Goal: Task Accomplishment & Management: Use online tool/utility

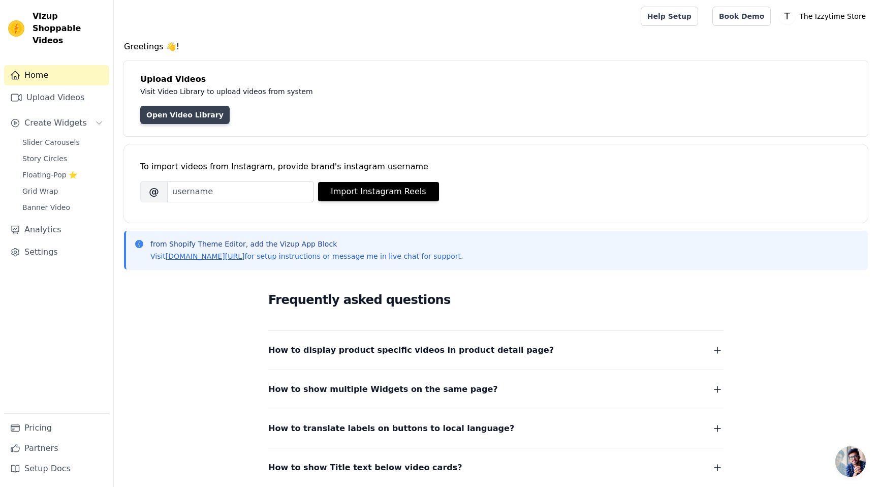
click at [163, 115] on link "Open Video Library" at bounding box center [184, 115] width 89 height 18
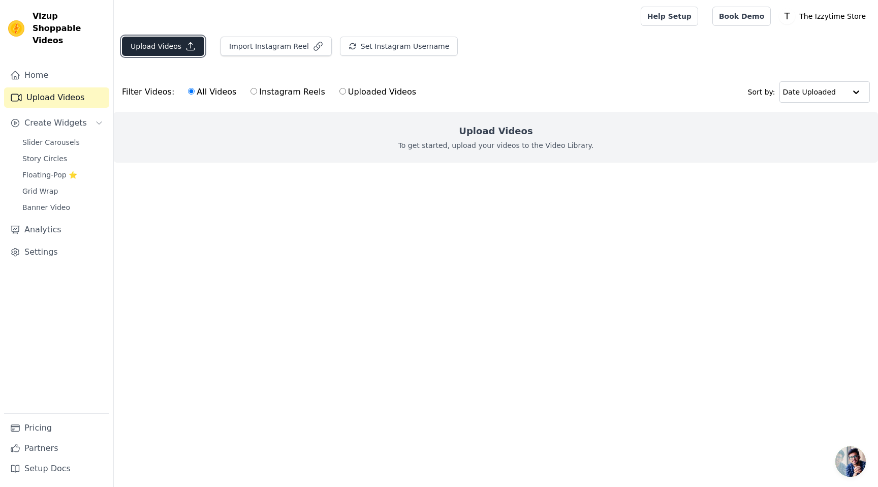
click at [147, 47] on button "Upload Videos" at bounding box center [163, 46] width 82 height 19
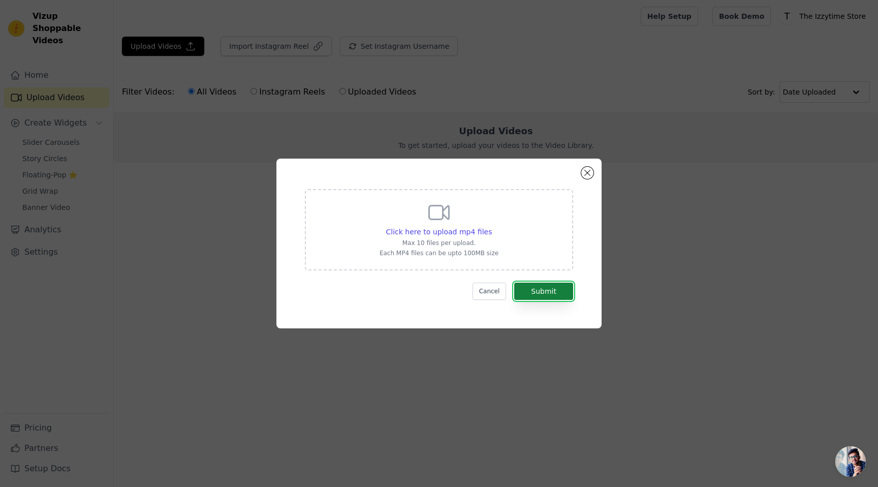
click at [535, 291] on button "Submit" at bounding box center [543, 291] width 59 height 17
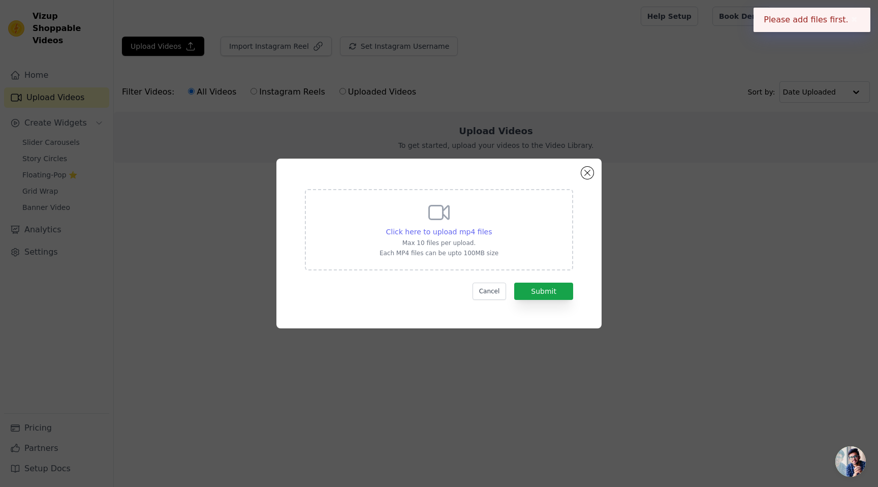
click at [435, 232] on span "Click here to upload mp4 files" at bounding box center [439, 232] width 106 height 8
click at [491, 227] on input "Click here to upload mp4 files Max 10 files per upload. Each MP4 files can be u…" at bounding box center [491, 226] width 1 height 1
type input "C:\fakepath\Copy of Black Modern Futurism Y2K Music Flyer (Website).mp4"
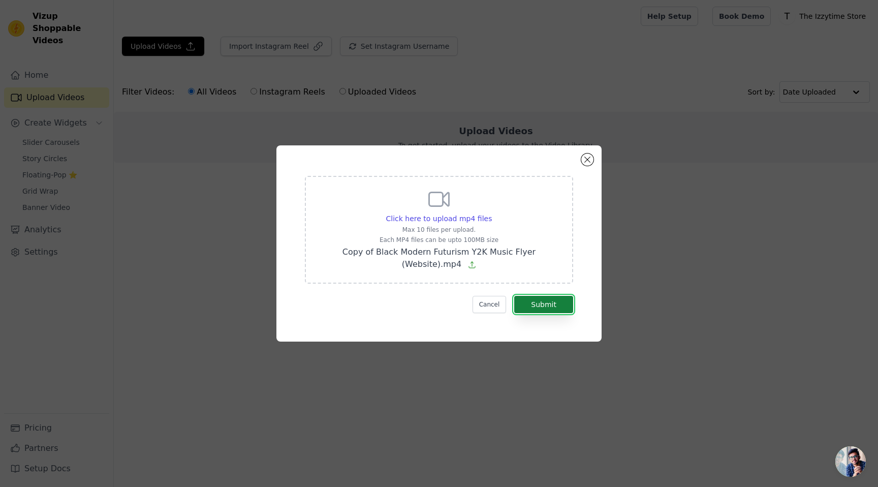
click at [548, 306] on button "Submit" at bounding box center [543, 304] width 59 height 17
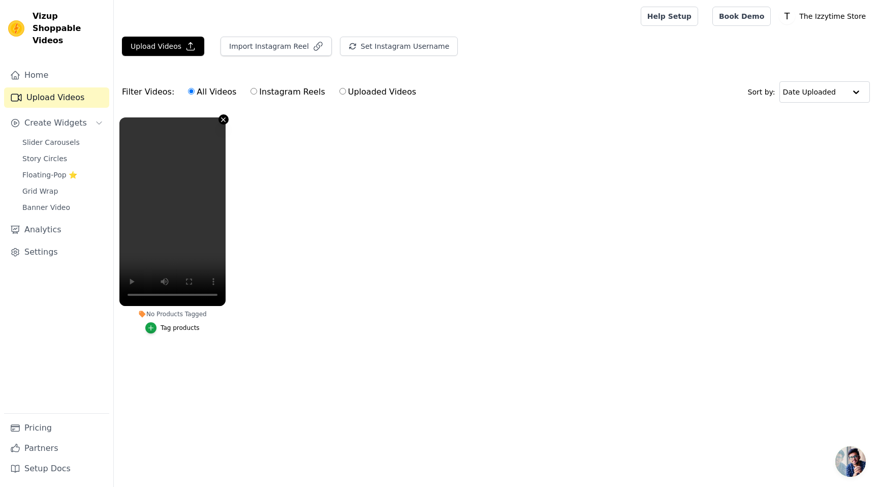
click at [221, 122] on icon "button" at bounding box center [224, 120] width 8 height 8
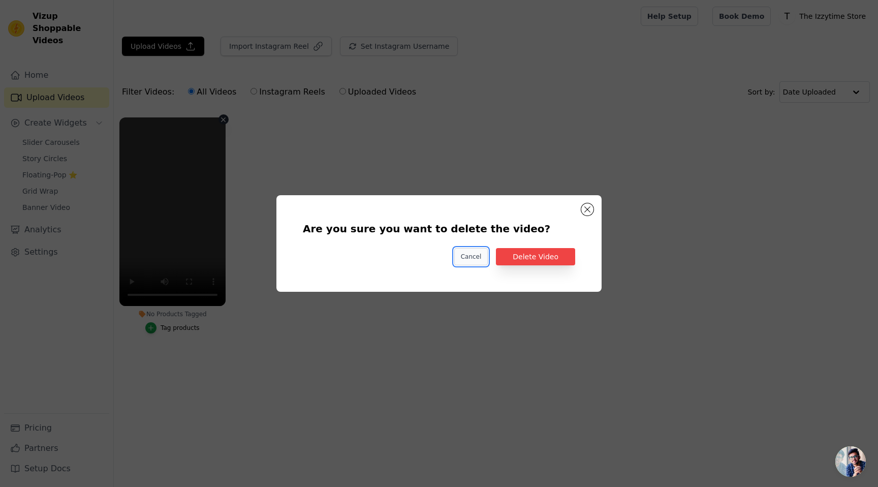
click at [470, 259] on button "Cancel" at bounding box center [471, 256] width 34 height 17
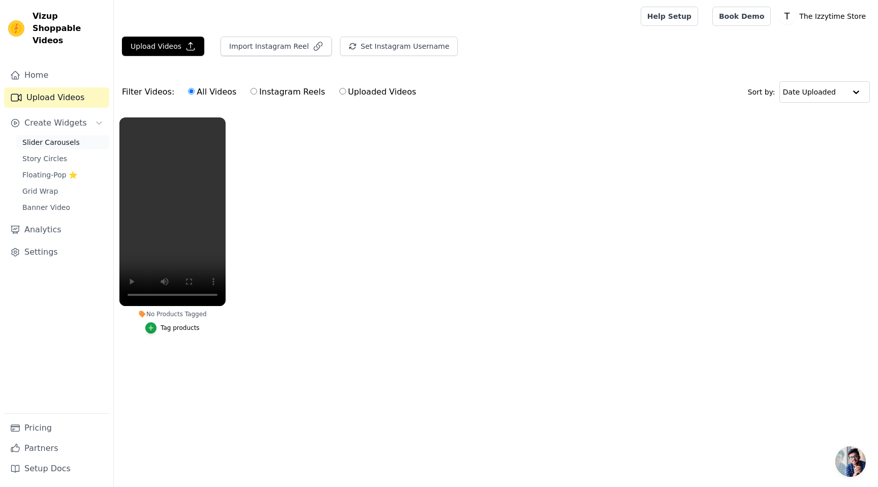
click at [59, 137] on span "Slider Carousels" at bounding box center [50, 142] width 57 height 10
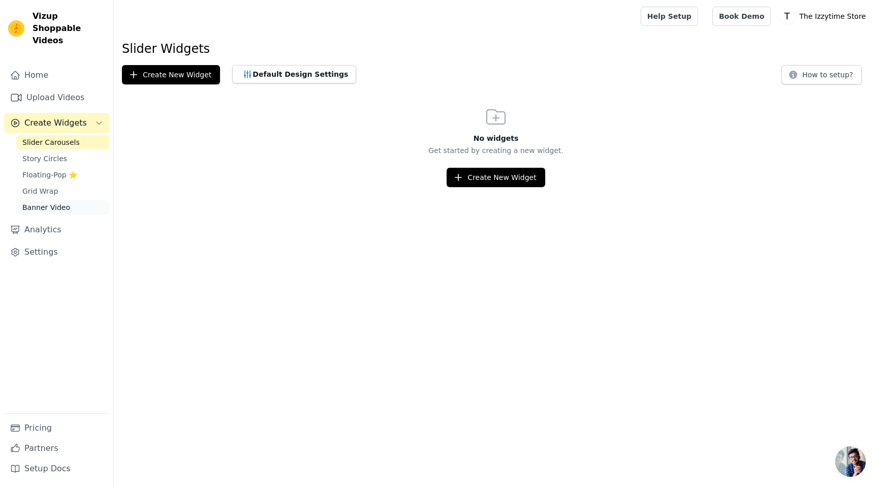
click at [47, 202] on span "Banner Video" at bounding box center [46, 207] width 48 height 10
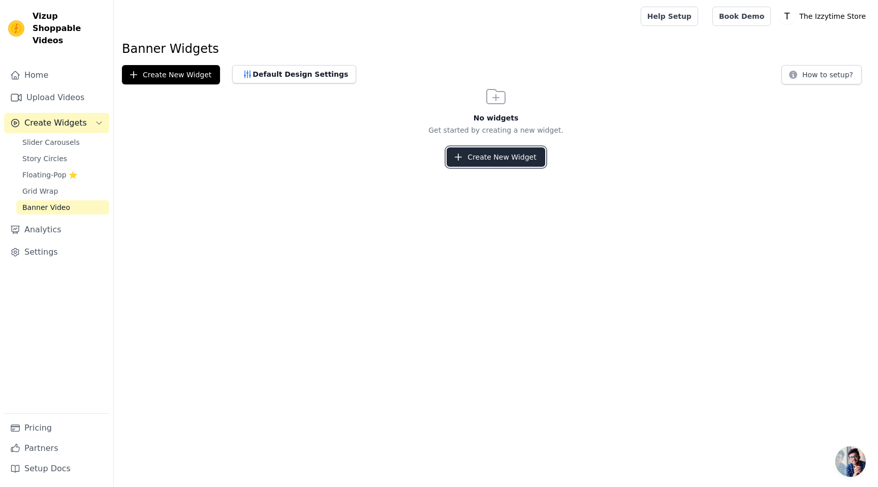
click at [500, 158] on button "Create New Widget" at bounding box center [496, 156] width 98 height 19
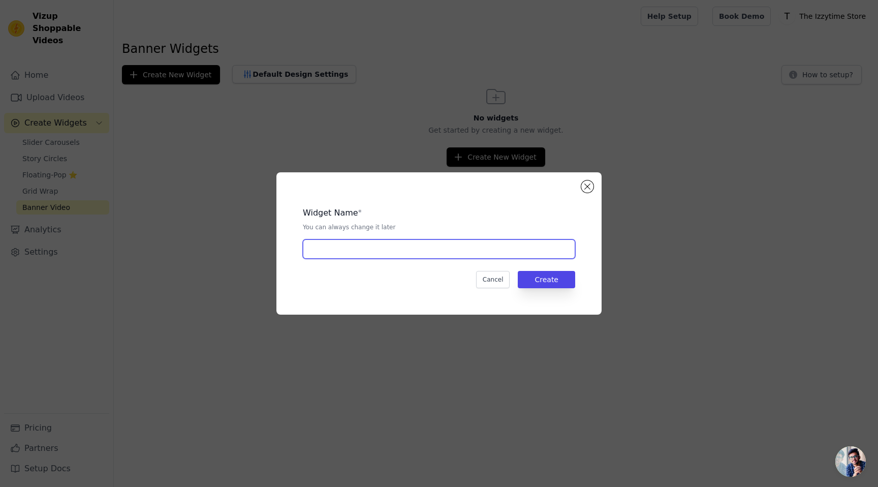
click at [388, 252] on input "text" at bounding box center [439, 248] width 272 height 19
type input "Dark Journeys"
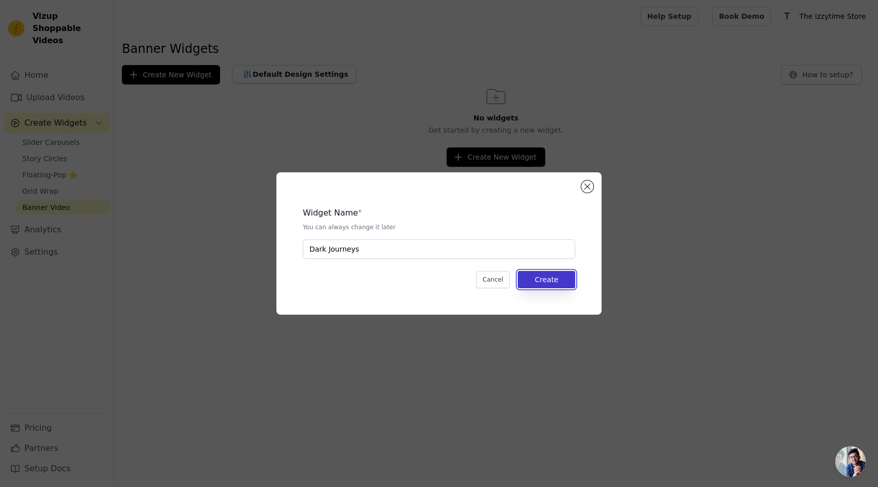
click at [543, 287] on button "Create" at bounding box center [546, 279] width 57 height 17
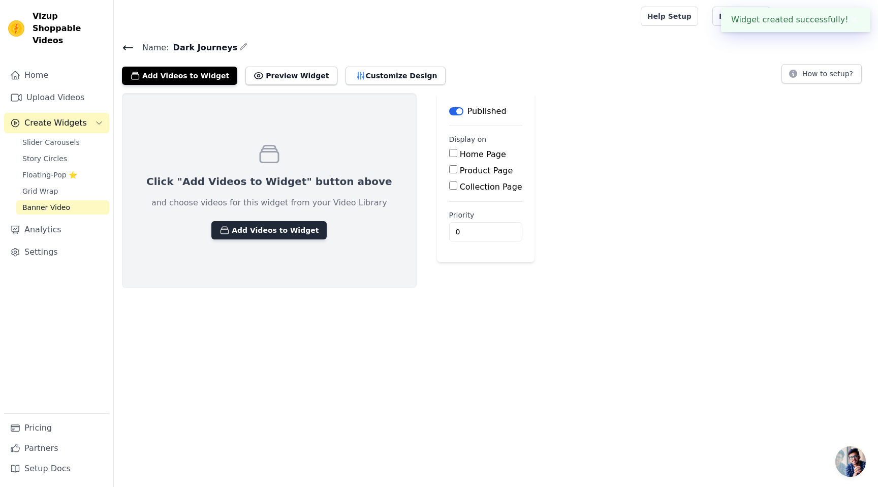
click at [246, 234] on button "Add Videos to Widget" at bounding box center [268, 230] width 115 height 18
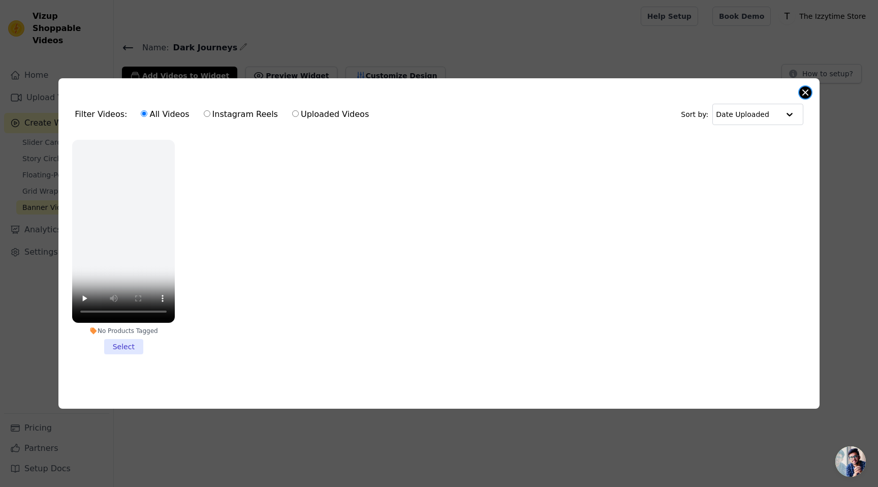
click at [801, 91] on button "Close modal" at bounding box center [805, 92] width 12 height 12
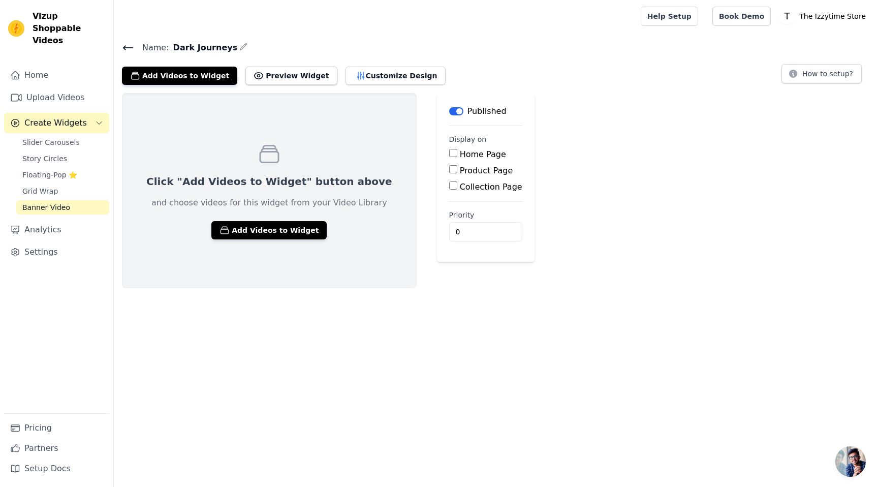
click at [262, 192] on div "Click "Add Videos to Widget" button above and choose videos for this widget fro…" at bounding box center [269, 190] width 295 height 195
click at [252, 230] on button "Add Videos to Widget" at bounding box center [268, 230] width 115 height 18
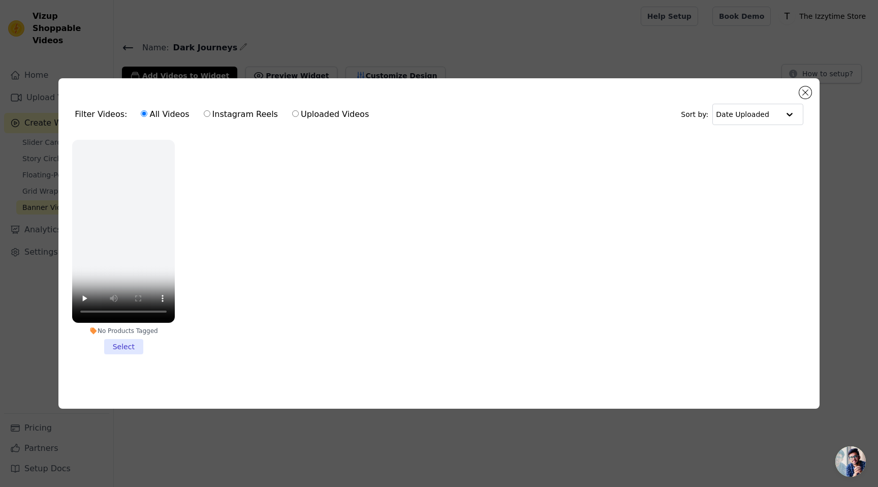
click at [292, 112] on input "Uploaded Videos" at bounding box center [295, 113] width 7 height 7
radio input "true"
click at [312, 115] on label "Uploaded Videos" at bounding box center [331, 114] width 78 height 13
click at [299, 115] on input "Uploaded Videos" at bounding box center [295, 113] width 7 height 7
click at [110, 229] on video at bounding box center [123, 231] width 103 height 183
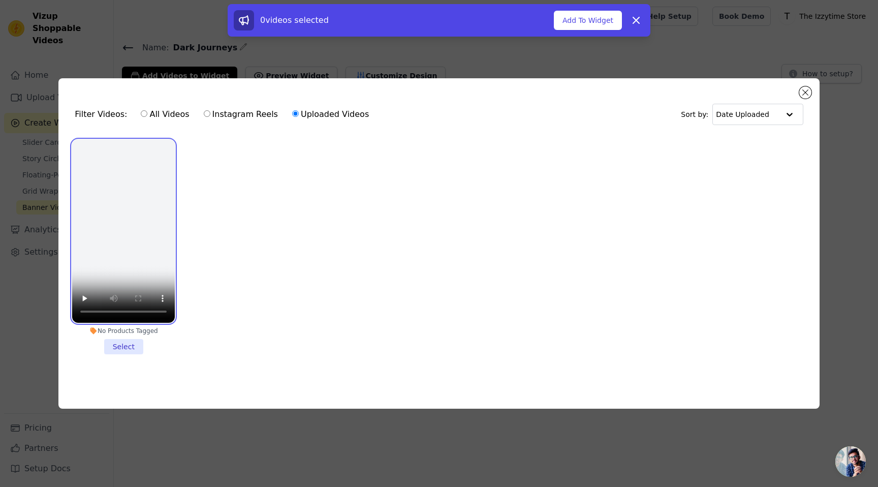
click at [118, 240] on video at bounding box center [123, 231] width 103 height 183
click at [636, 23] on icon at bounding box center [636, 20] width 12 height 12
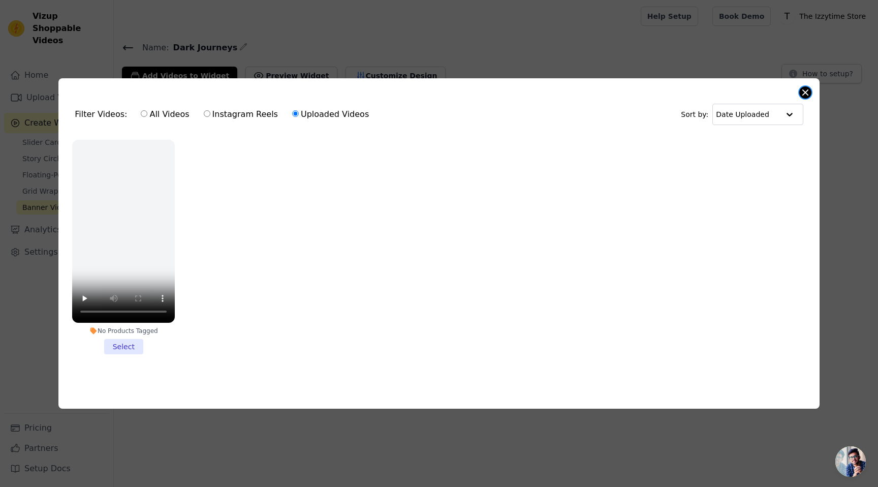
click at [803, 92] on button "Close modal" at bounding box center [805, 92] width 12 height 12
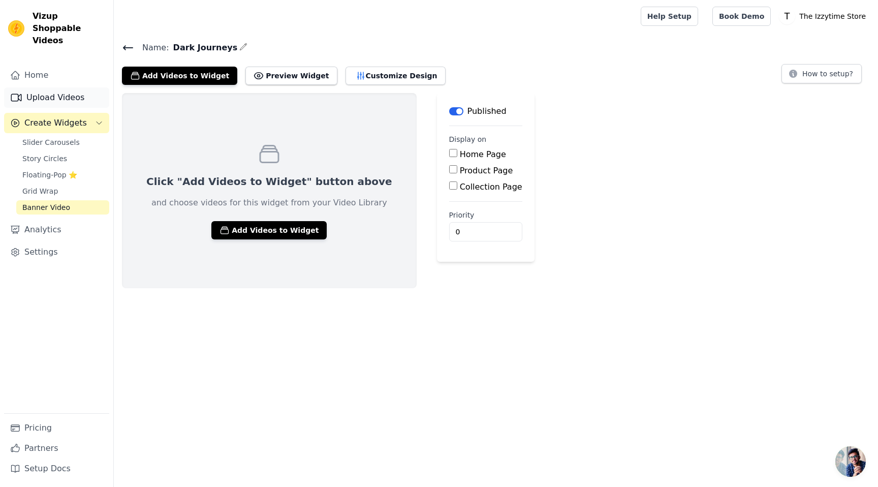
click at [55, 87] on link "Upload Videos" at bounding box center [56, 97] width 105 height 20
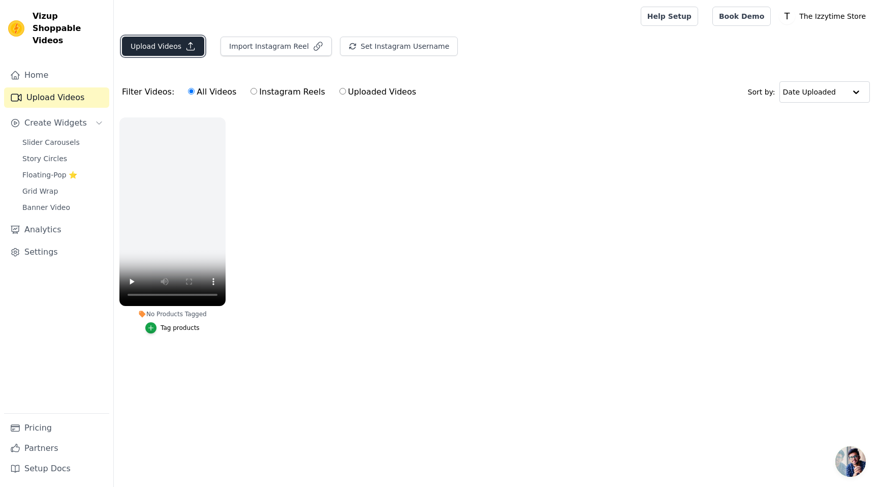
click at [188, 49] on icon "button" at bounding box center [190, 46] width 10 height 10
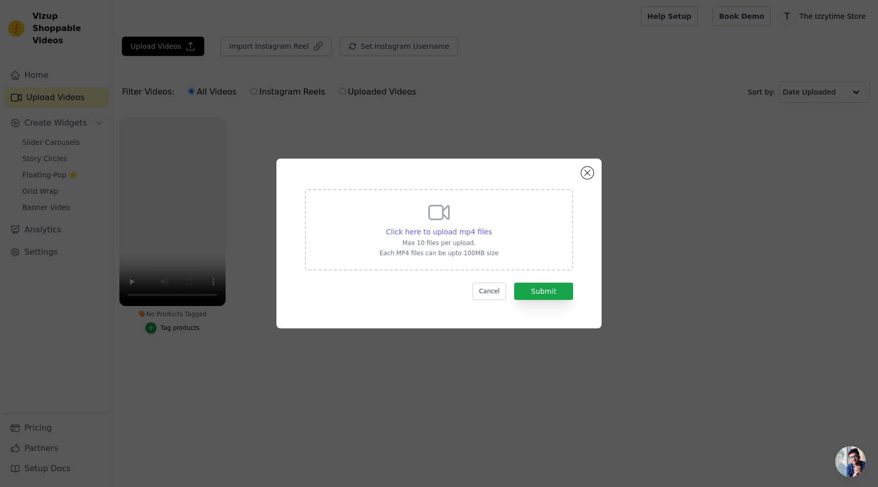
click at [443, 233] on span "Click here to upload mp4 files" at bounding box center [439, 232] width 106 height 8
click at [491, 227] on input "Click here to upload mp4 files Max 10 files per upload. Each MP4 files can be u…" at bounding box center [491, 226] width 1 height 1
type input "C:\fakepath\Copy of Black Modern Futurism Y2K Music Flyer (Website).mp4"
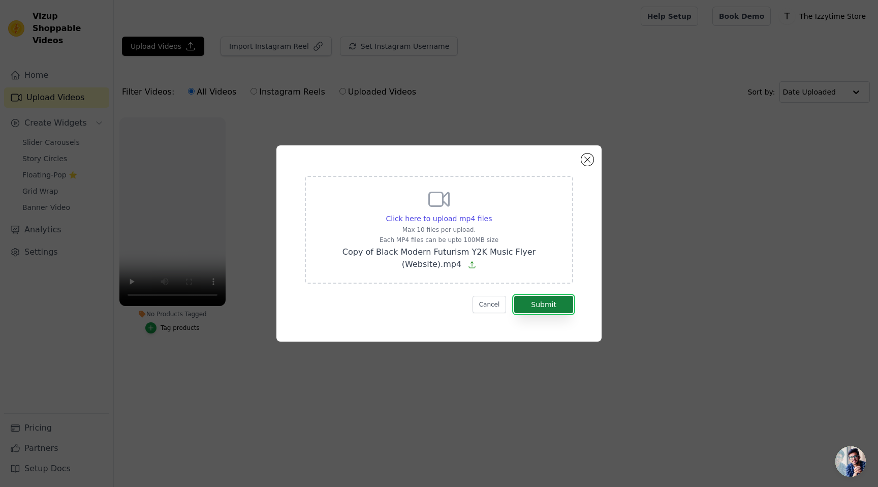
click at [542, 307] on button "Submit" at bounding box center [543, 304] width 59 height 17
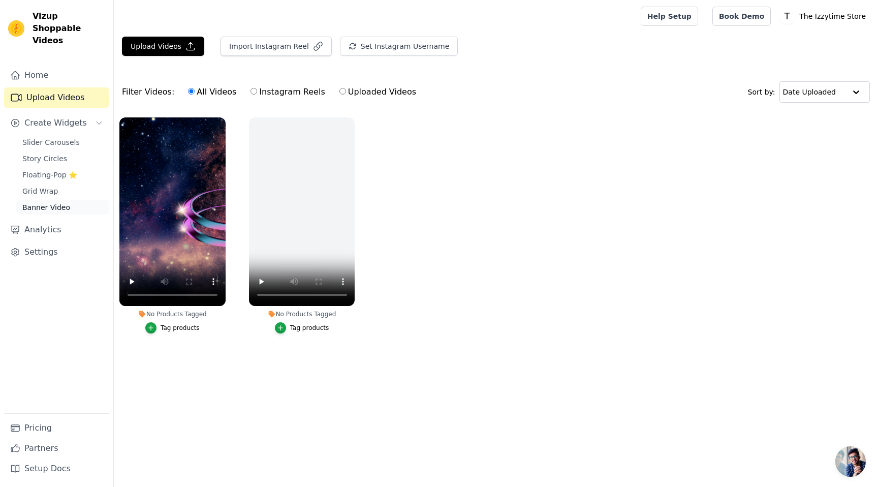
click at [37, 202] on span "Banner Video" at bounding box center [46, 207] width 48 height 10
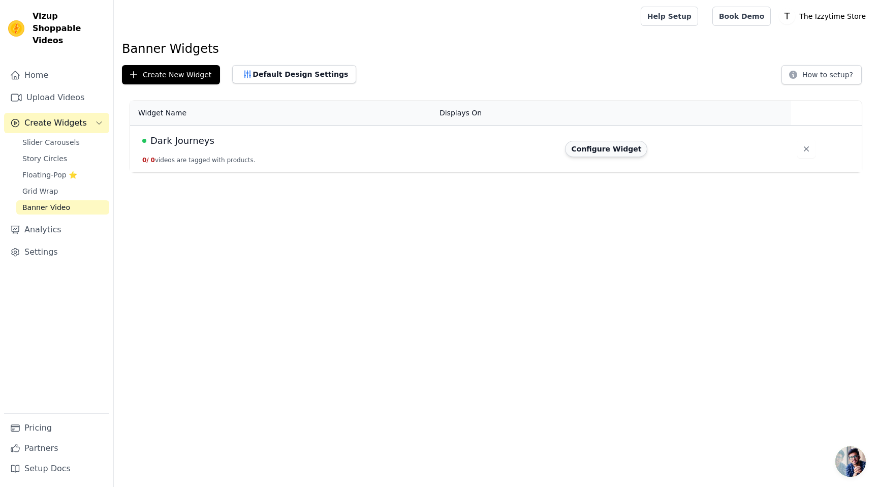
click at [619, 157] on button "Configure Widget" at bounding box center [606, 149] width 82 height 16
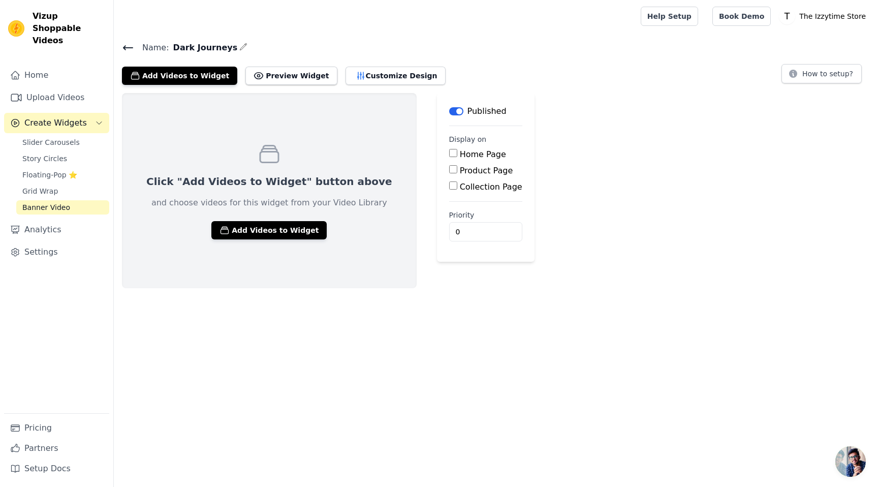
click at [449, 154] on input "Home Page" at bounding box center [453, 153] width 8 height 8
checkbox input "true"
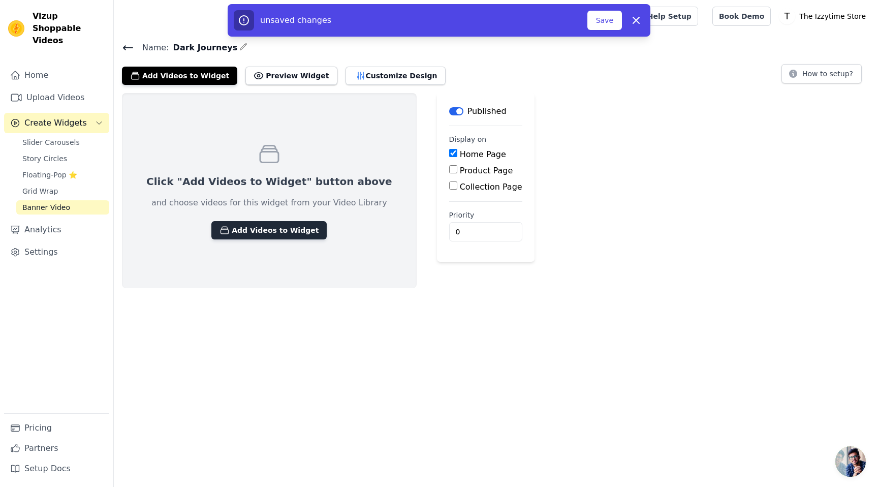
click at [290, 230] on button "Add Videos to Widget" at bounding box center [268, 230] width 115 height 18
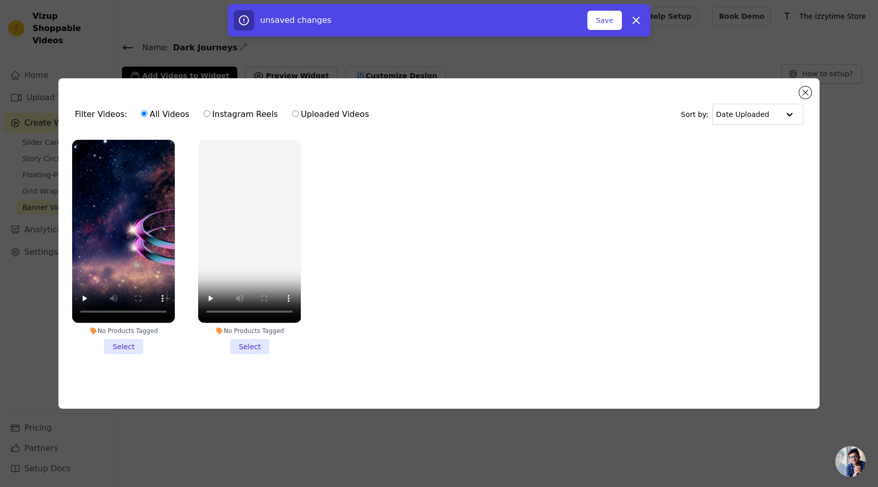
click at [123, 346] on li "No Products Tagged Select" at bounding box center [123, 247] width 103 height 214
click at [0, 0] on input "No Products Tagged Select" at bounding box center [0, 0] width 0 height 0
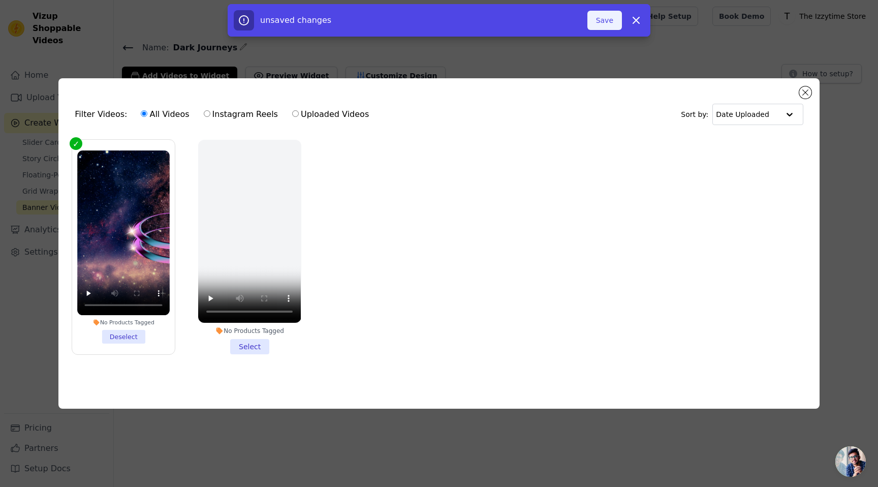
click at [602, 23] on button "Save" at bounding box center [604, 20] width 35 height 19
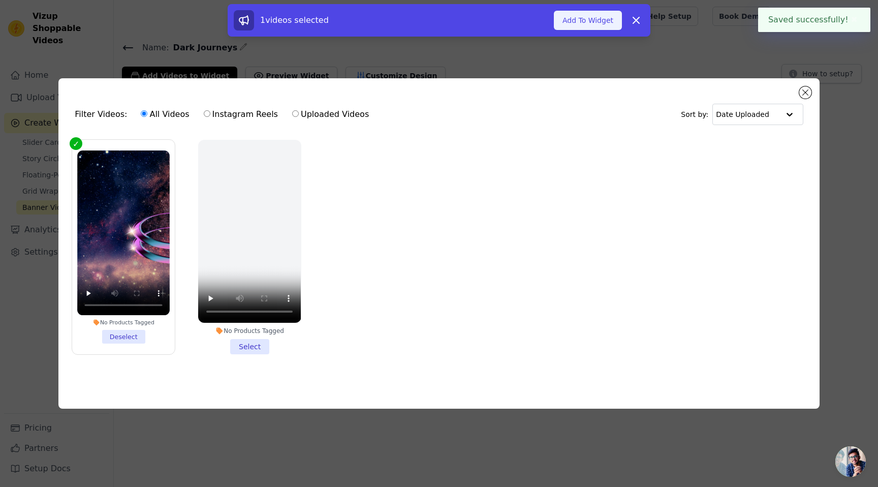
click at [583, 12] on button "Add To Widget" at bounding box center [588, 20] width 68 height 19
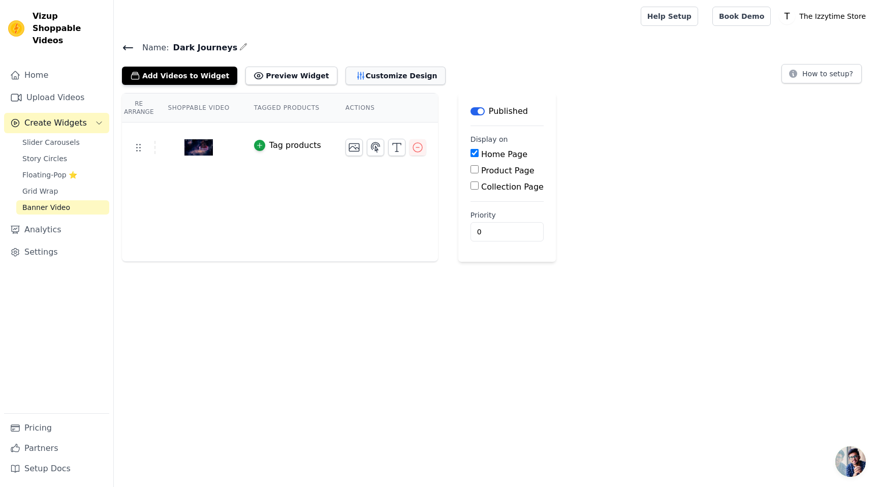
click at [394, 76] on button "Customize Design" at bounding box center [396, 76] width 100 height 18
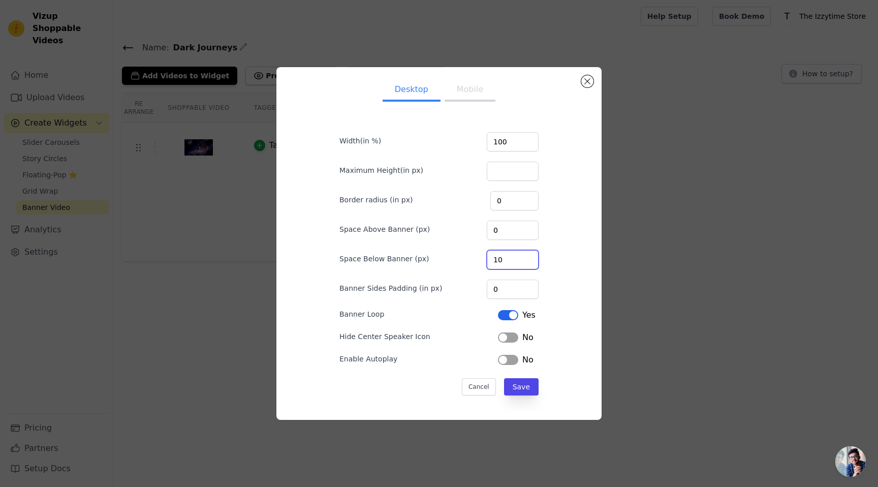
drag, startPoint x: 517, startPoint y: 257, endPoint x: 477, endPoint y: 256, distance: 40.1
click at [478, 257] on div "Space Below Banner (px) 10" at bounding box center [438, 258] width 199 height 21
type input "0"
click at [507, 315] on button "Label" at bounding box center [508, 315] width 20 height 10
click at [505, 319] on button "Label" at bounding box center [508, 315] width 20 height 10
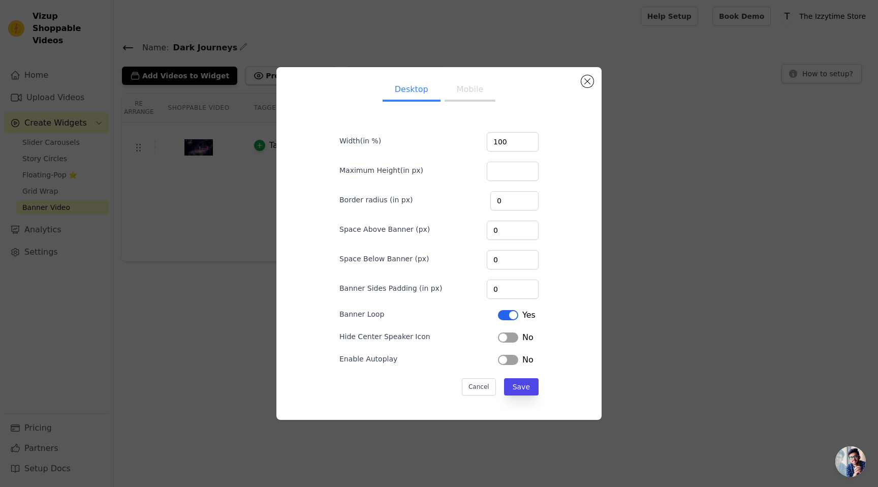
click at [507, 336] on button "Label" at bounding box center [508, 337] width 20 height 10
click at [508, 359] on button "Label" at bounding box center [508, 360] width 20 height 10
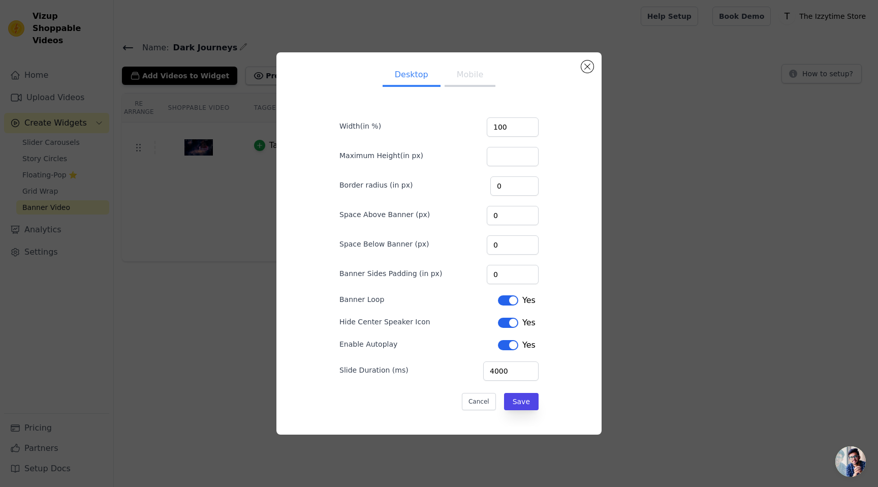
click at [465, 74] on button "Mobile" at bounding box center [470, 76] width 51 height 22
click at [525, 405] on button "Save" at bounding box center [521, 401] width 35 height 17
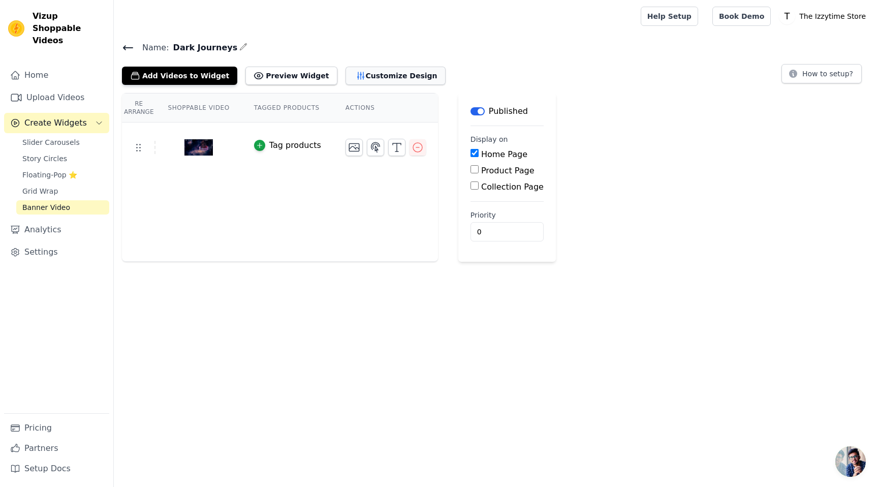
click at [360, 77] on button "Customize Design" at bounding box center [396, 76] width 100 height 18
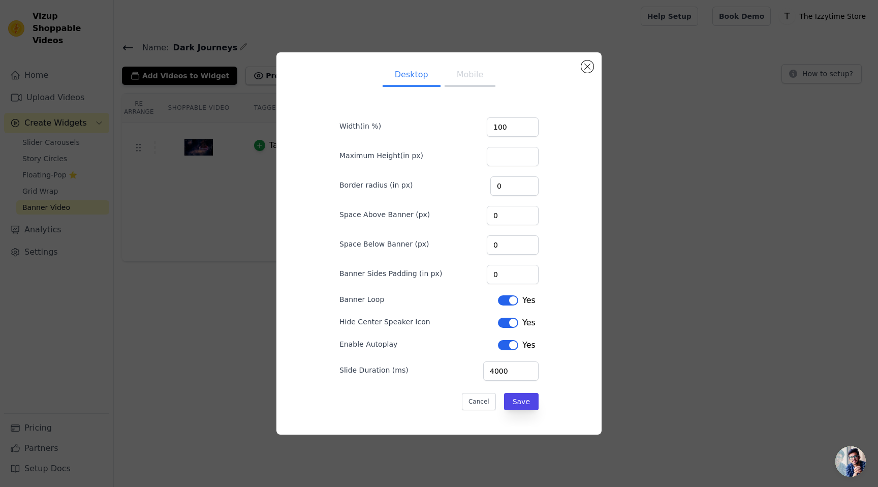
click at [581, 68] on div "Desktop Mobile Width(in %) 100 Maximum Height(in px) Border radius (in px) 0 Sp…" at bounding box center [439, 243] width 309 height 366
click at [587, 67] on button "Close modal" at bounding box center [587, 66] width 12 height 12
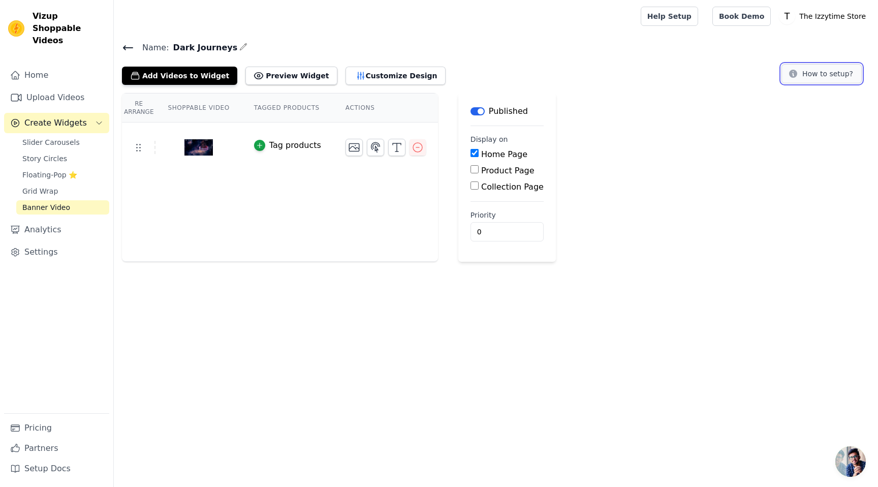
click at [825, 72] on button "How to setup?" at bounding box center [822, 73] width 80 height 19
